Goal: Transaction & Acquisition: Download file/media

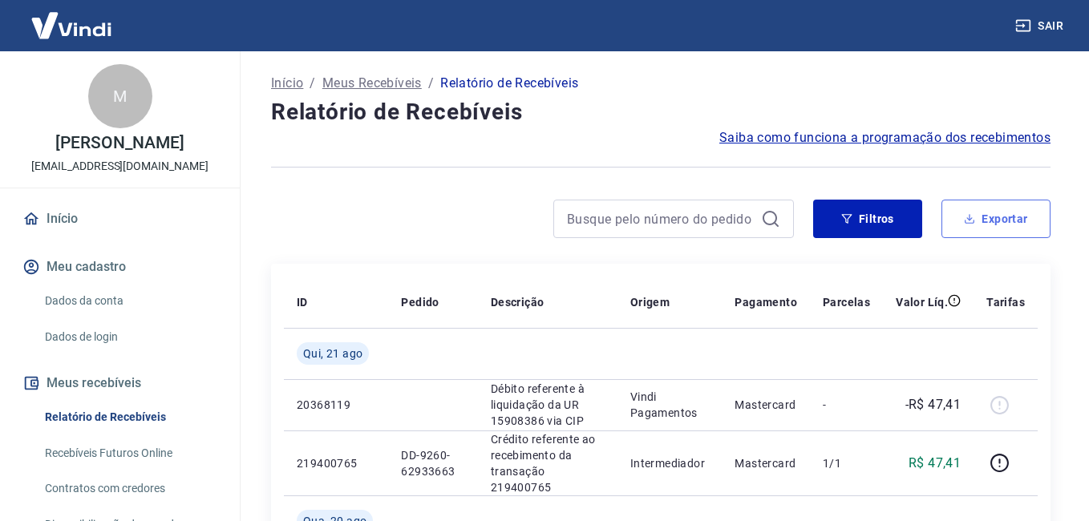
click at [1023, 228] on button "Exportar" at bounding box center [996, 219] width 109 height 38
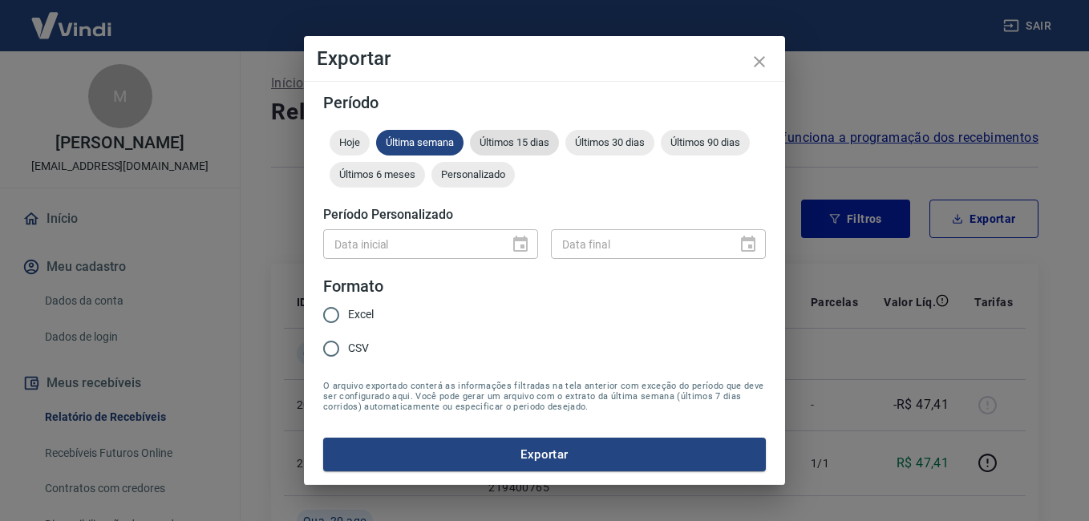
click at [545, 151] on div "Últimos 15 dias" at bounding box center [514, 143] width 89 height 26
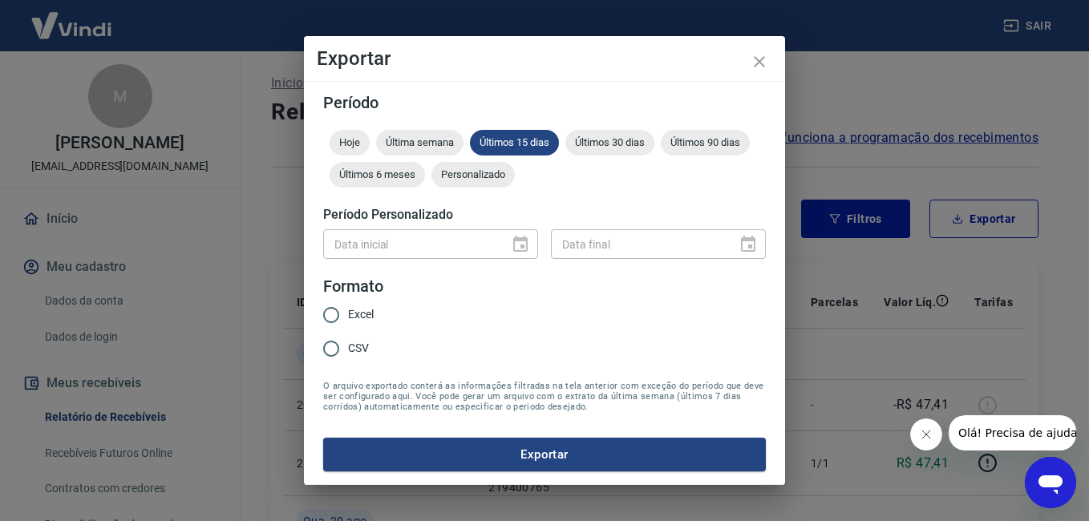
click at [361, 316] on span "Excel" at bounding box center [361, 314] width 26 height 17
click at [348, 316] on input "Excel" at bounding box center [331, 315] width 34 height 34
radio input "true"
click at [525, 467] on button "Exportar" at bounding box center [544, 455] width 443 height 34
